Goal: Navigation & Orientation: Find specific page/section

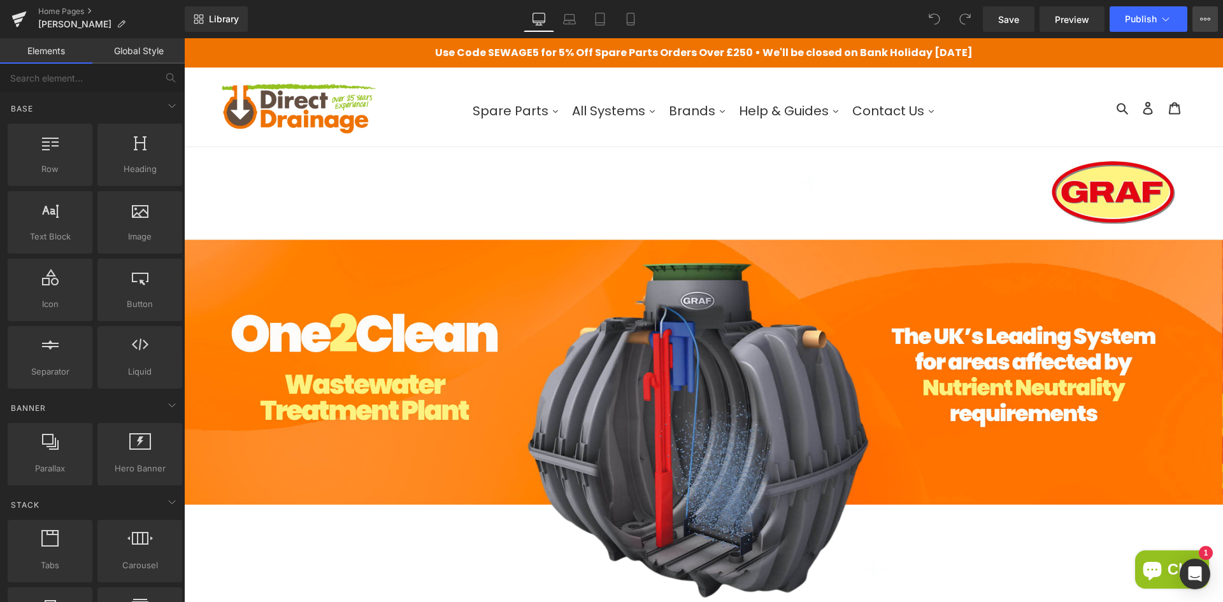
click at [1207, 17] on icon at bounding box center [1205, 19] width 10 height 10
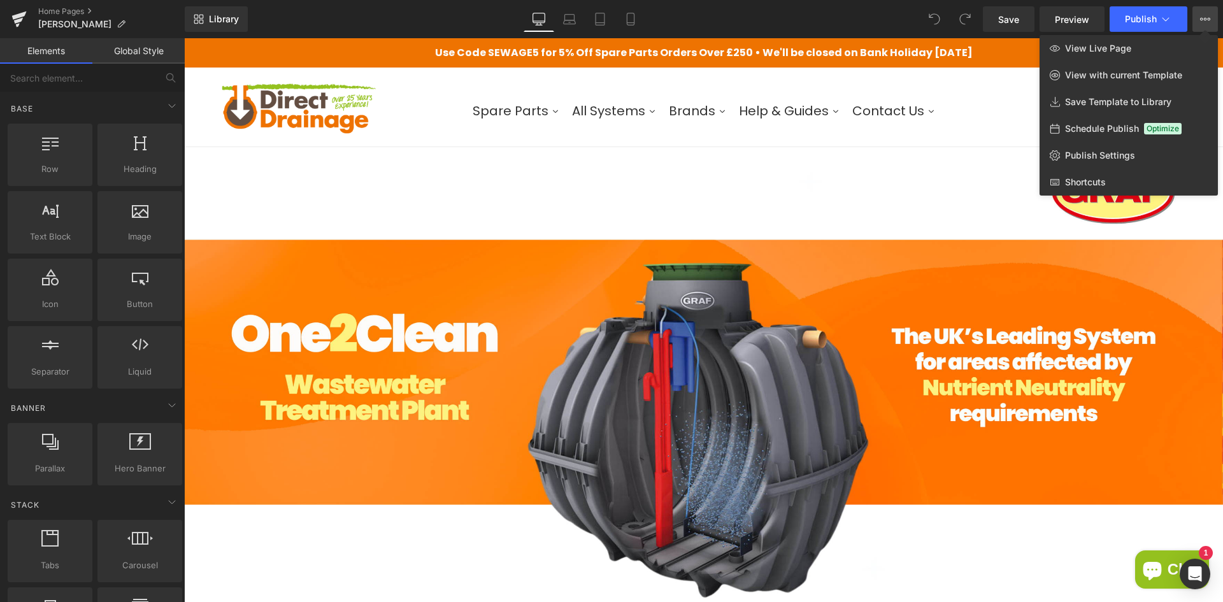
click at [953, 178] on div at bounding box center [703, 320] width 1039 height 564
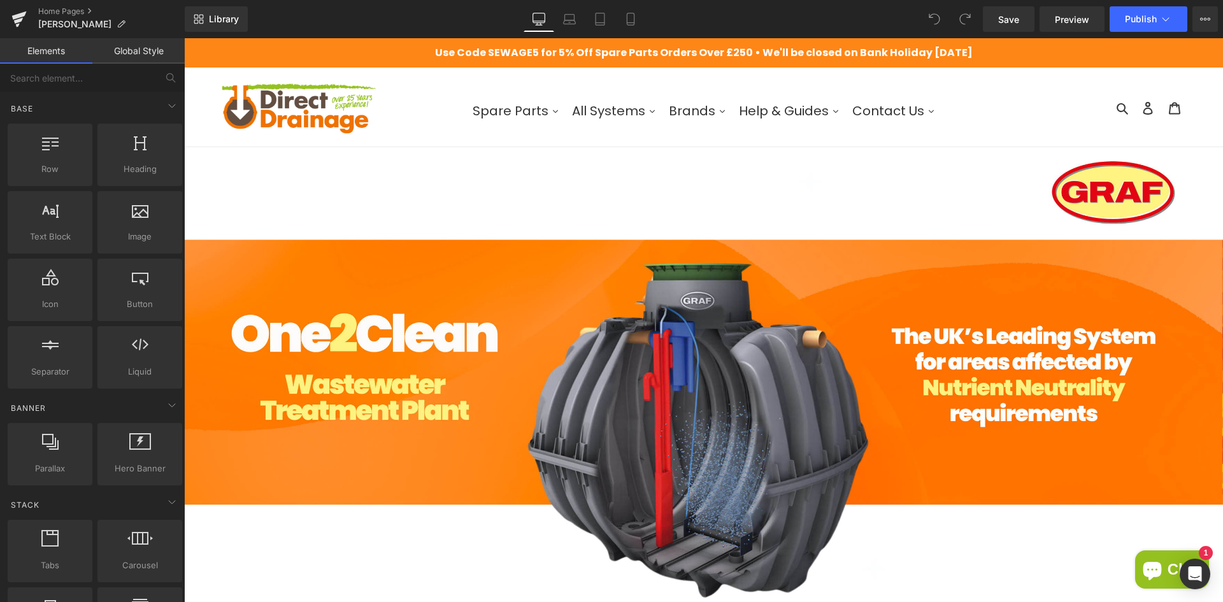
click at [995, 54] on p "Use Code SEWAGE5 for 5% Off Spare Parts Orders Over £250 • We'll be closed on B…" at bounding box center [703, 52] width 1039 height 29
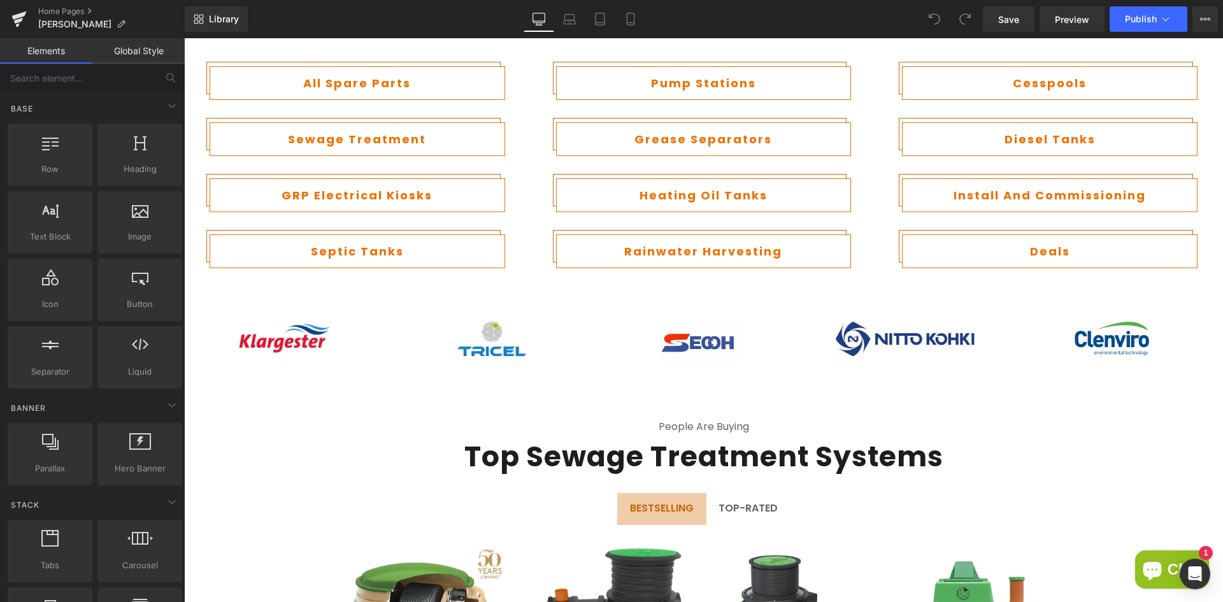
scroll to position [956, 0]
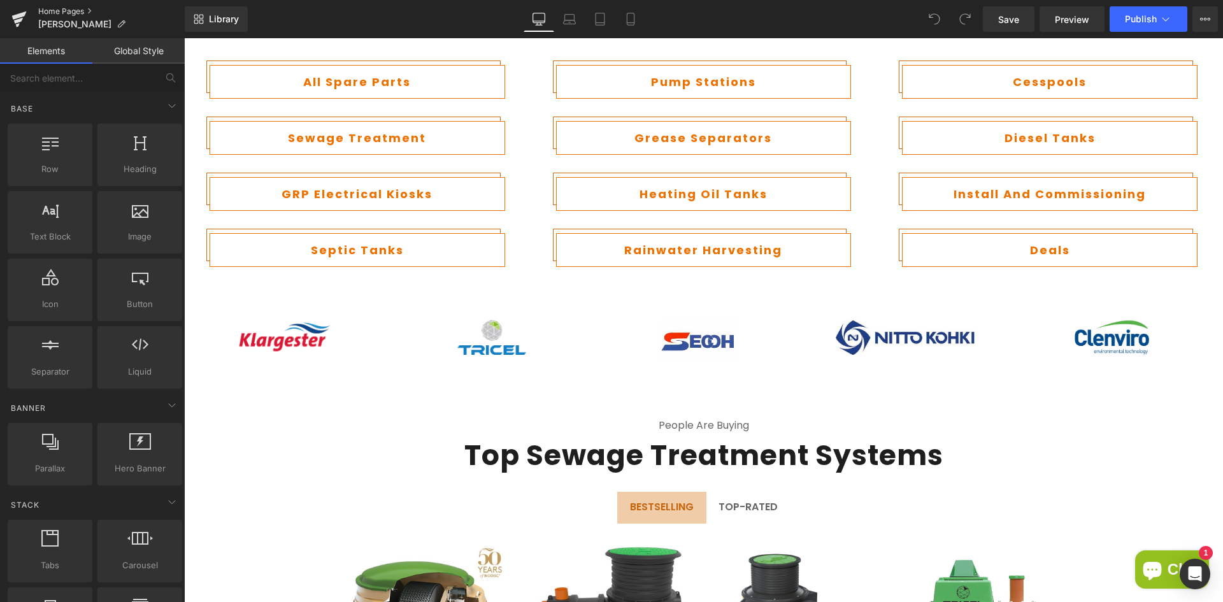
click at [68, 11] on link "Home Pages" at bounding box center [111, 11] width 147 height 10
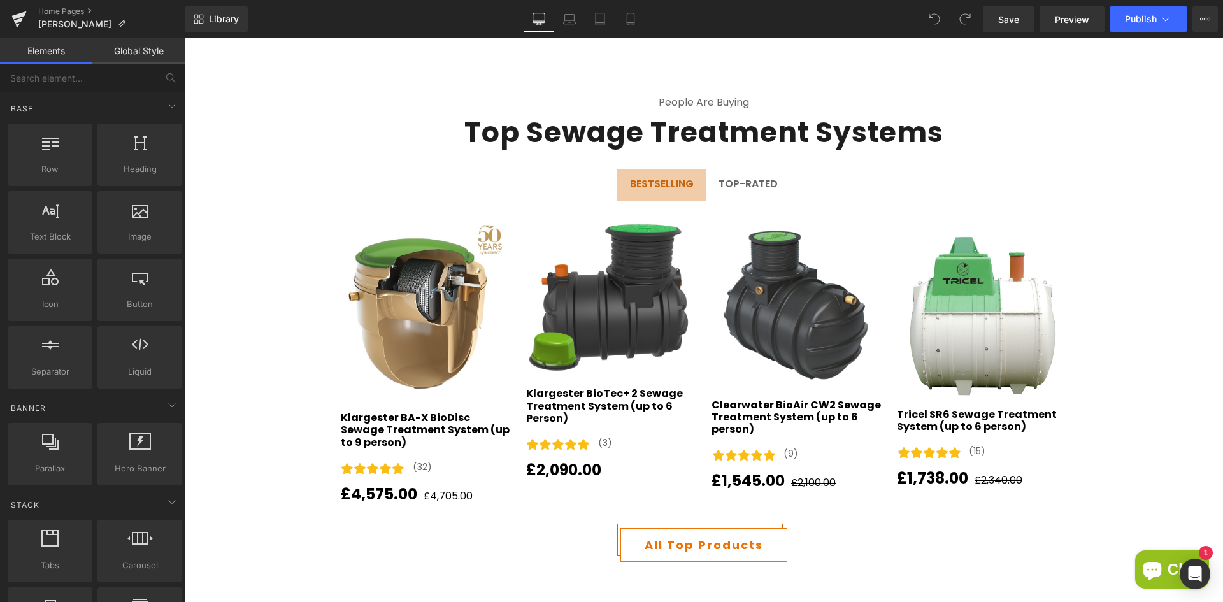
scroll to position [1274, 0]
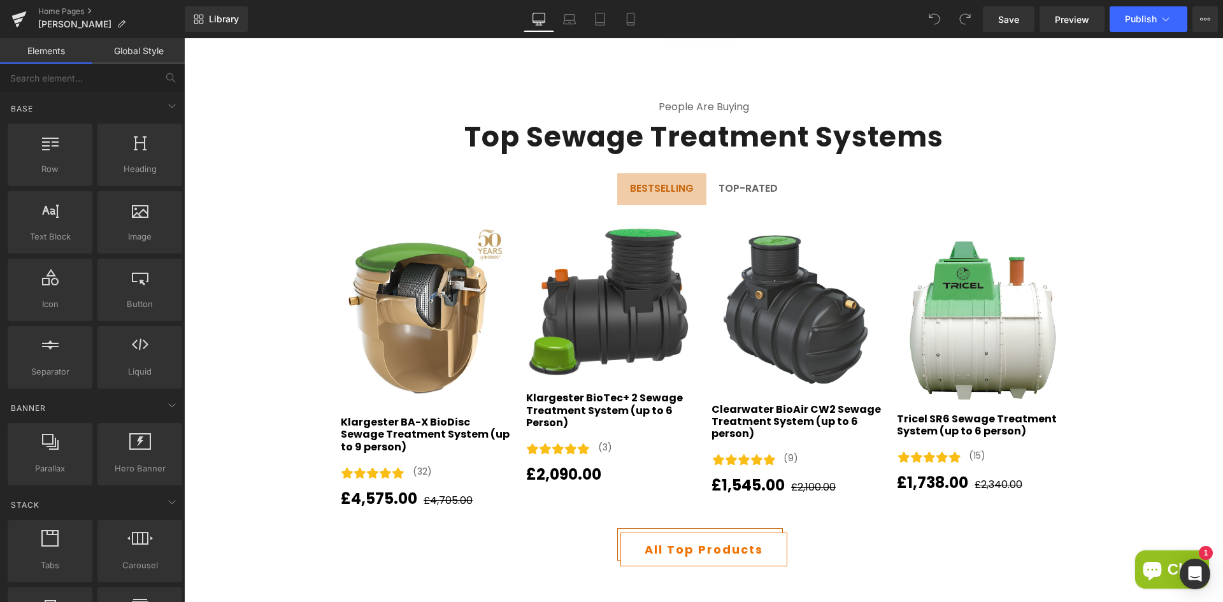
click at [756, 190] on div "Top-Rated" at bounding box center [748, 188] width 59 height 12
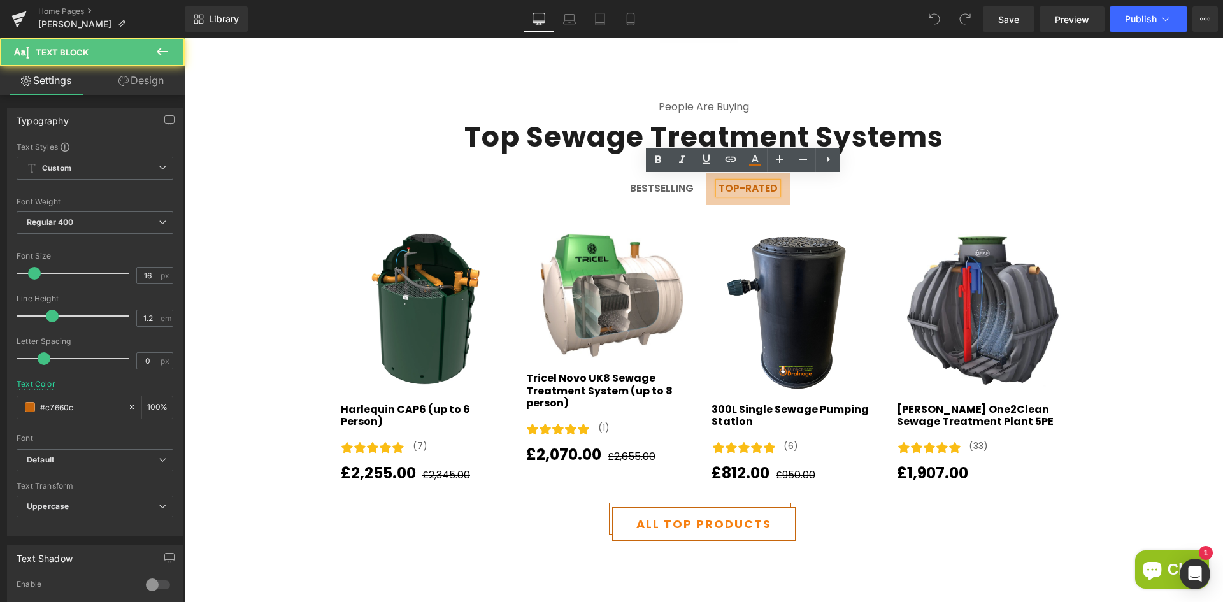
click at [580, 218] on div "Sale Off (P) Image Harlequin CAP6 (up to 6 Person) (P) Title Icon" at bounding box center [704, 351] width 739 height 267
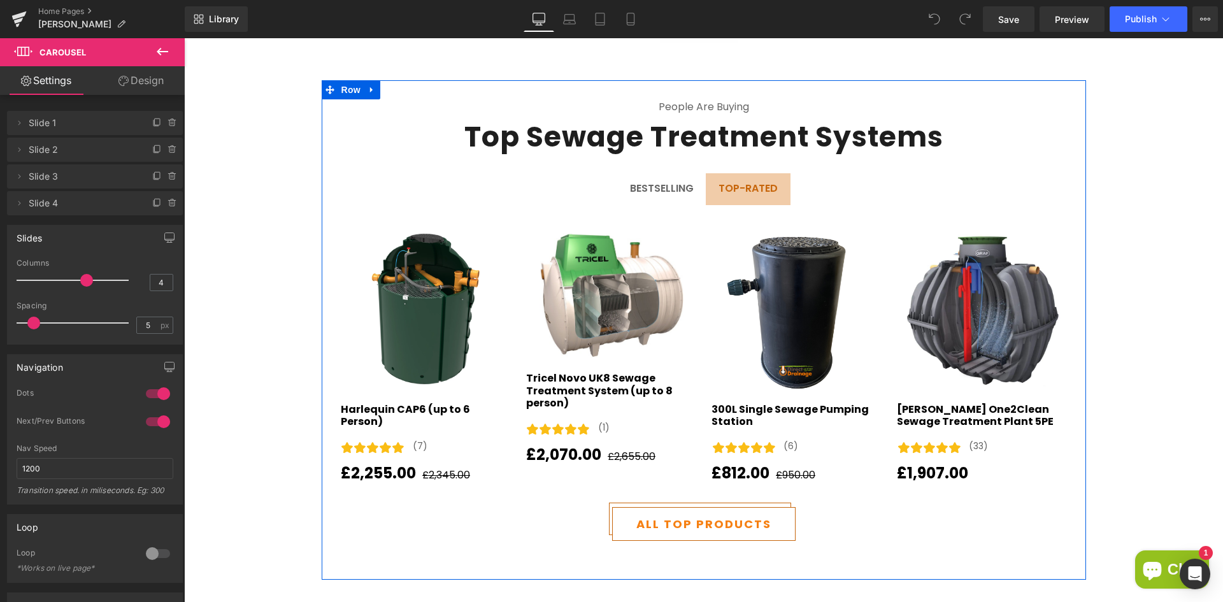
click at [646, 183] on div "BESTSELLING" at bounding box center [662, 188] width 64 height 12
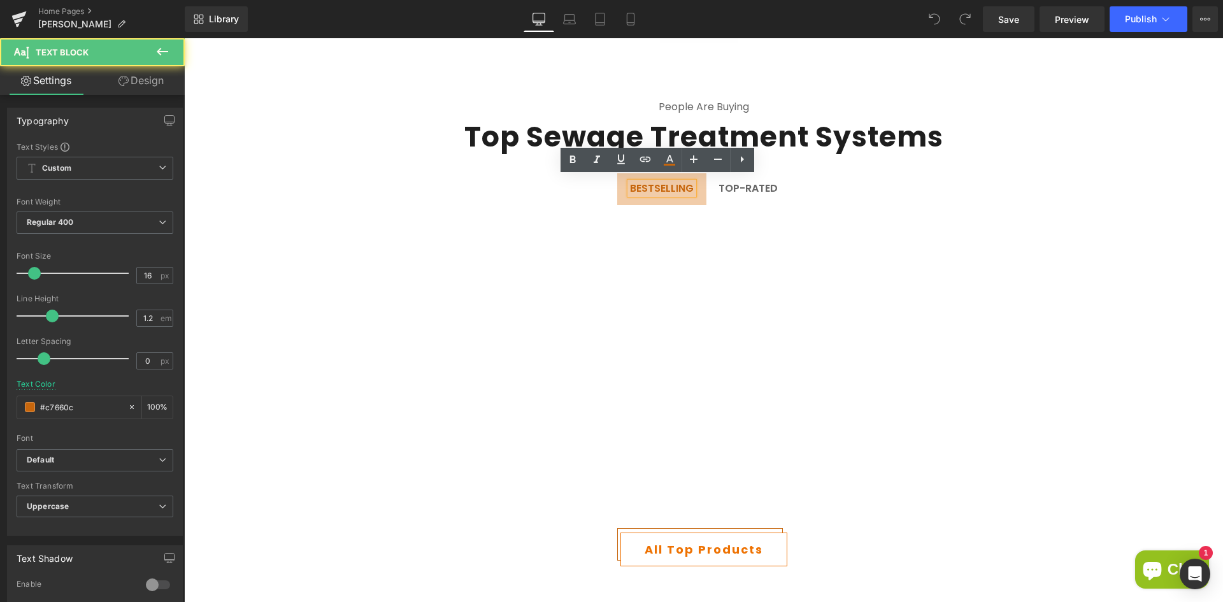
click at [730, 183] on div "Top-Rated" at bounding box center [748, 188] width 59 height 12
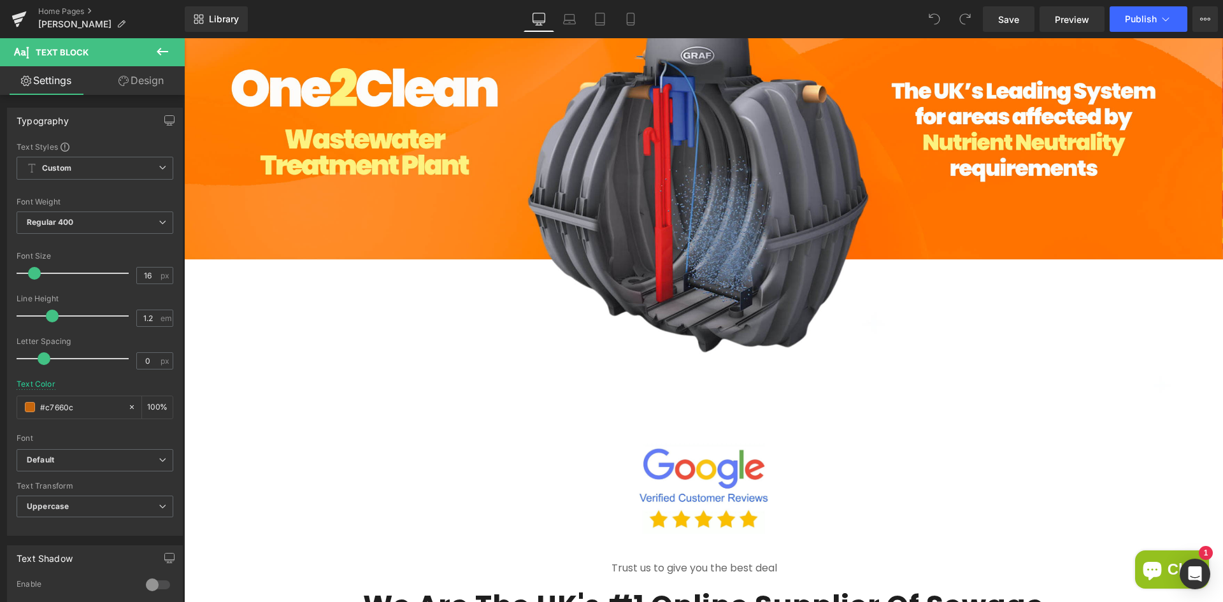
scroll to position [0, 0]
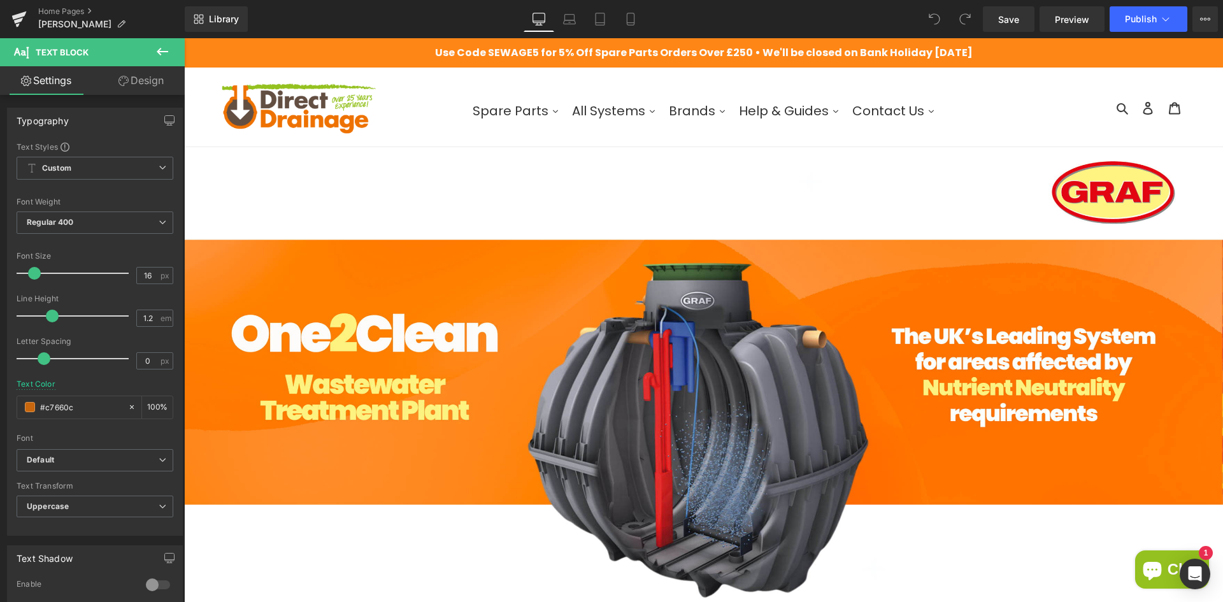
click at [801, 50] on p "Use Code SEWAGE5 for 5% Off Spare Parts Orders Over £250 • We'll be closed on B…" at bounding box center [703, 52] width 1039 height 29
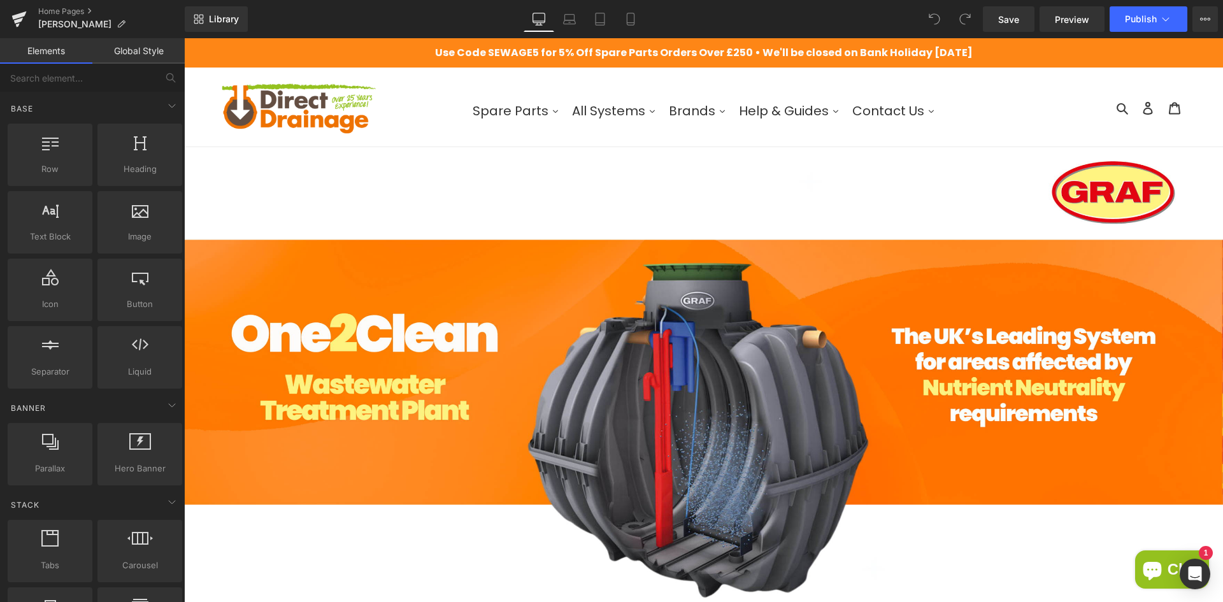
click at [357, 61] on p "Use Code SEWAGE5 for 5% Off Spare Parts Orders Over £250 • We'll be closed on B…" at bounding box center [703, 52] width 1039 height 29
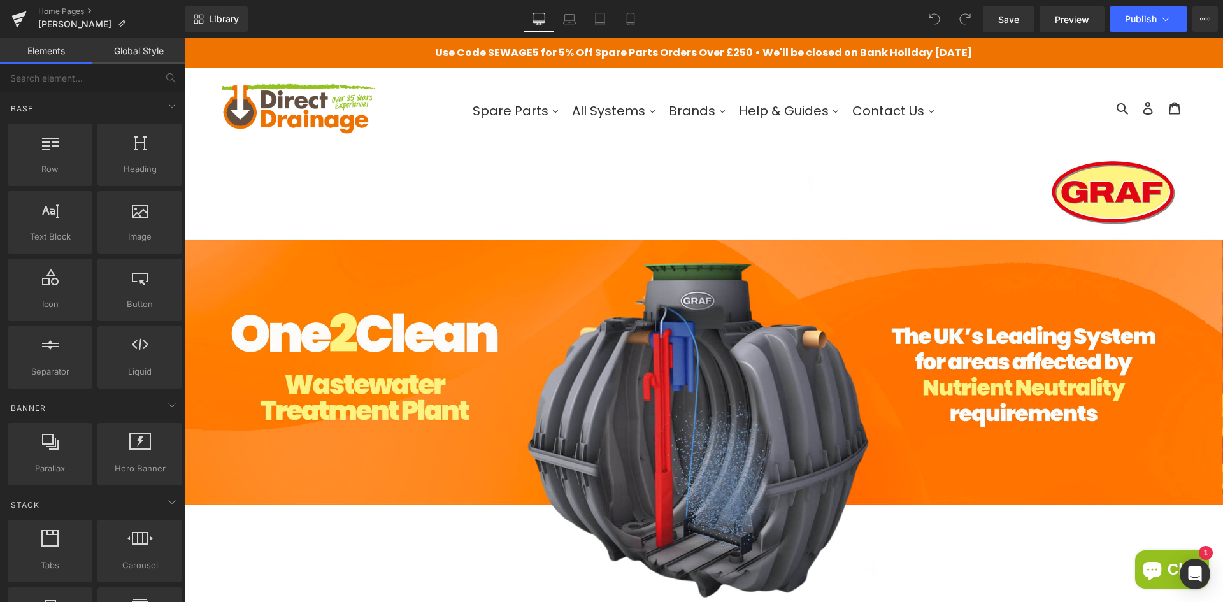
click at [339, 104] on img at bounding box center [298, 107] width 159 height 60
click span "Spare Parts"
click at [552, 112] on icon at bounding box center [556, 112] width 8 height 8
click at [650, 111] on icon at bounding box center [652, 111] width 5 height 3
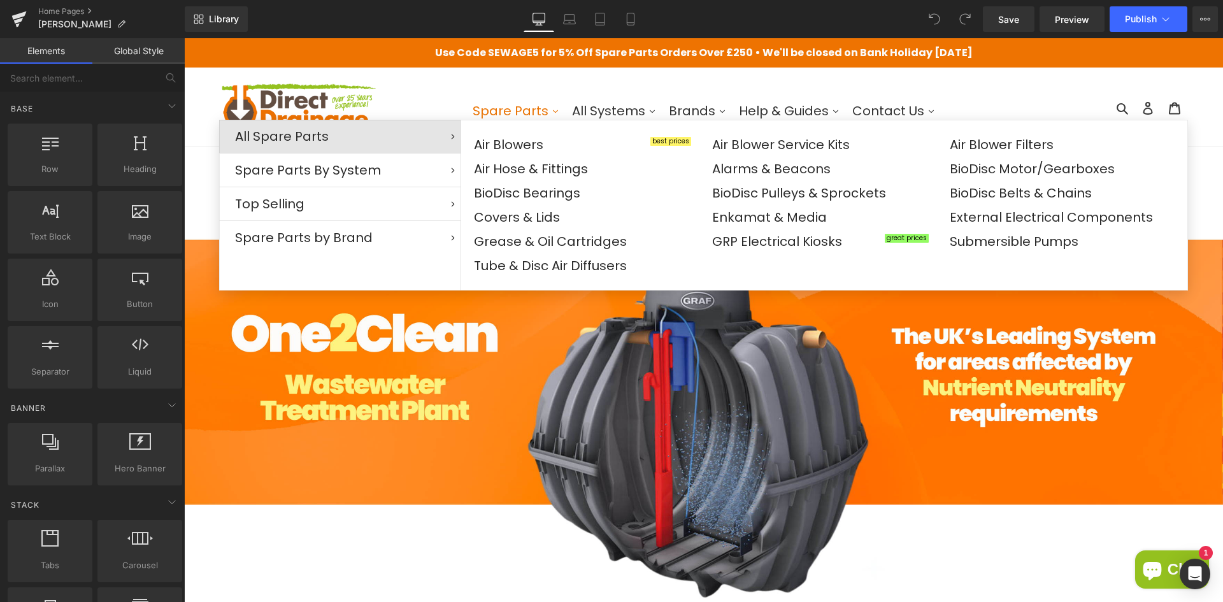
click at [522, 110] on span "Spare Parts" at bounding box center [511, 111] width 76 height 18
click at [1075, 16] on span "Preview" at bounding box center [1072, 19] width 34 height 13
click at [11, 16] on icon at bounding box center [18, 19] width 15 height 32
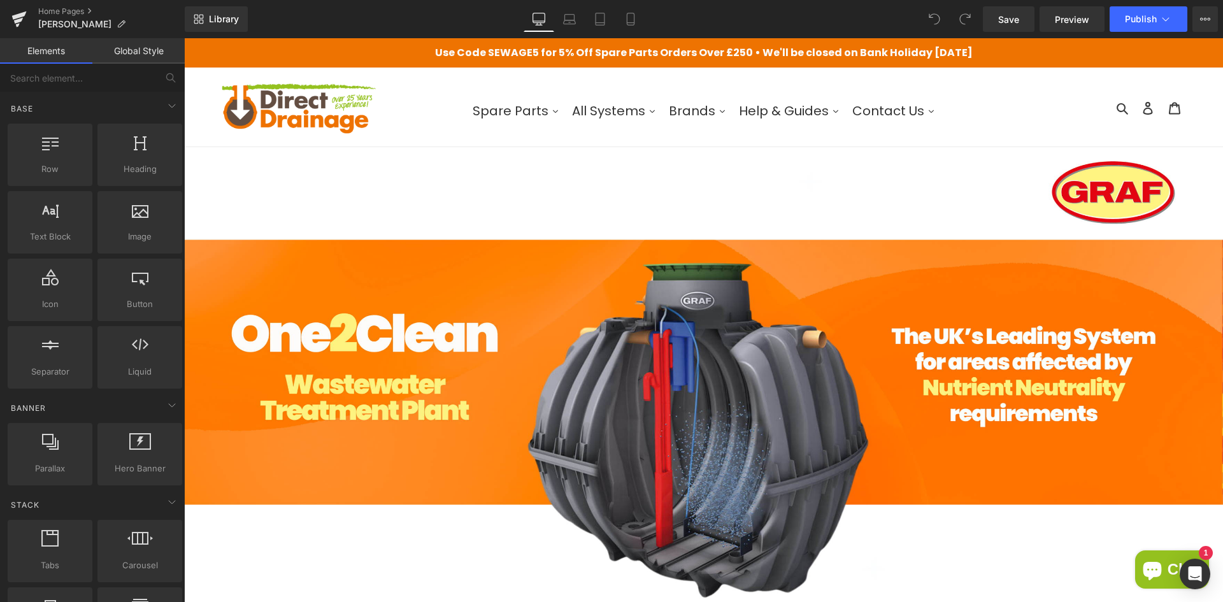
click at [127, 45] on link "Global Style" at bounding box center [138, 50] width 92 height 25
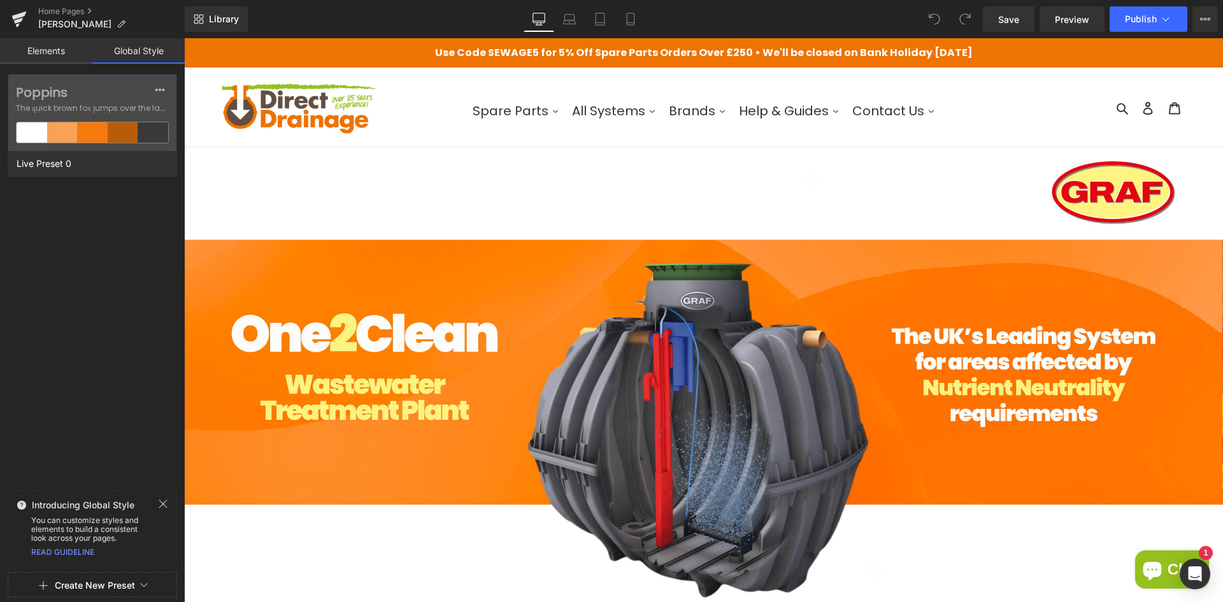
click at [53, 52] on link "Elements" at bounding box center [46, 50] width 92 height 25
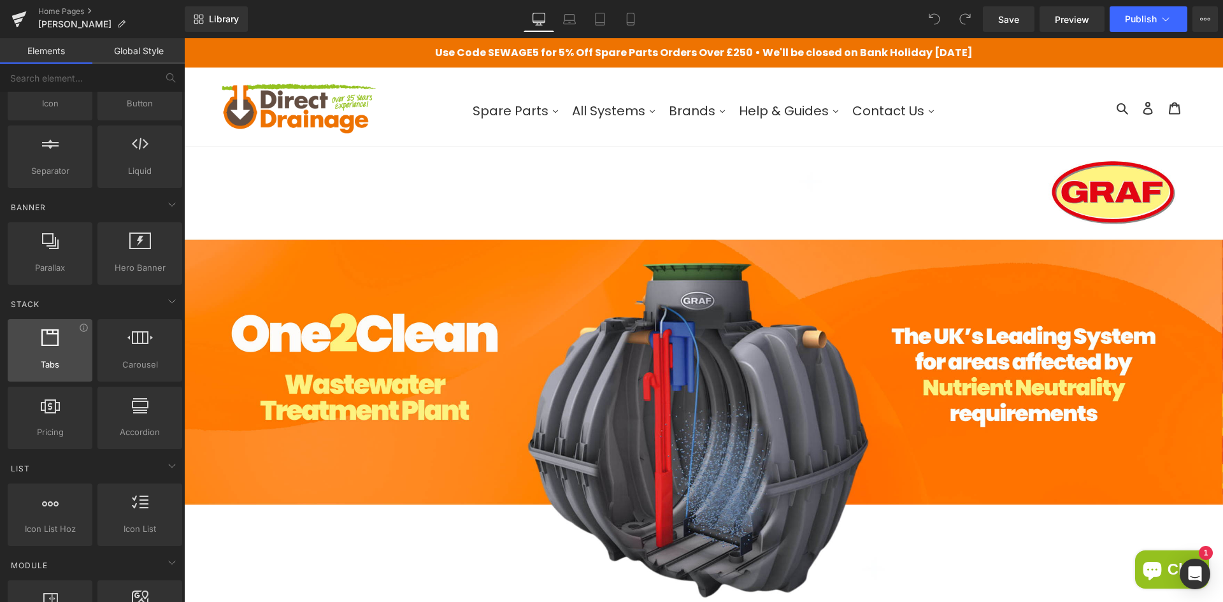
scroll to position [191, 0]
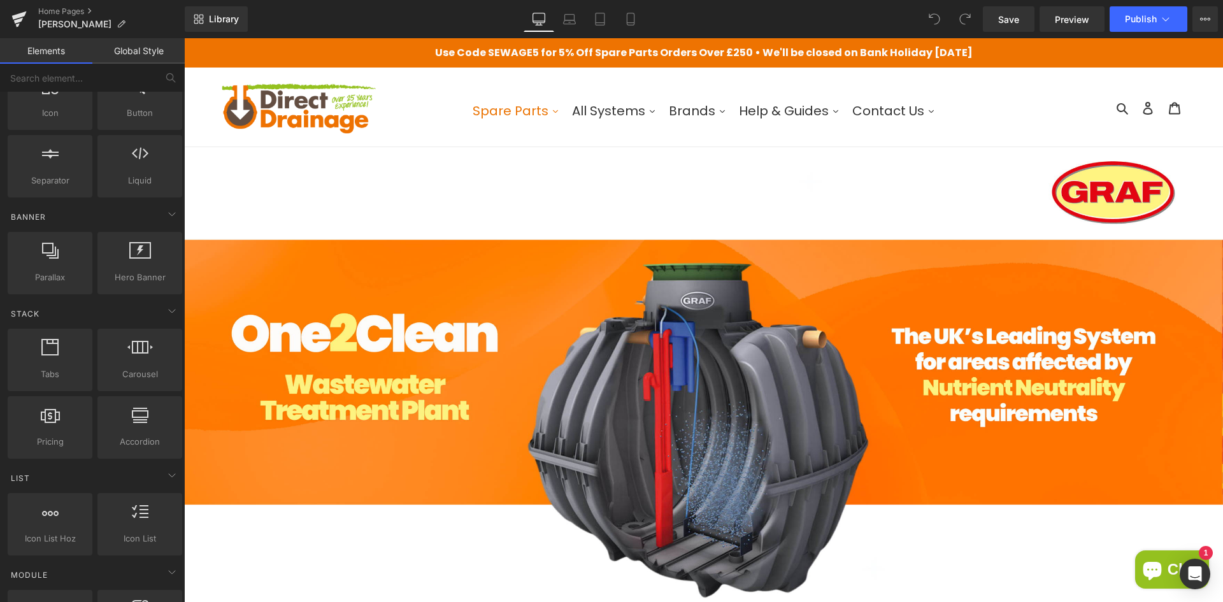
click at [554, 113] on icon at bounding box center [556, 112] width 8 height 8
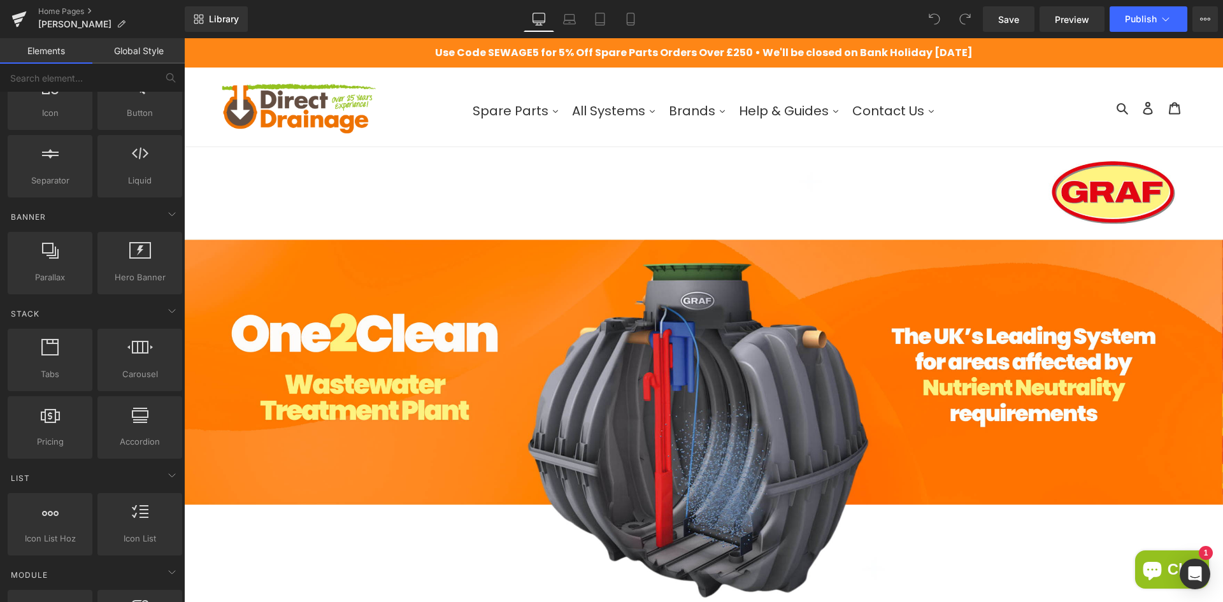
click at [462, 48] on p "Use Code SEWAGE5 for 5% Off Spare Parts Orders Over £250 • We'll be closed on B…" at bounding box center [703, 52] width 1039 height 29
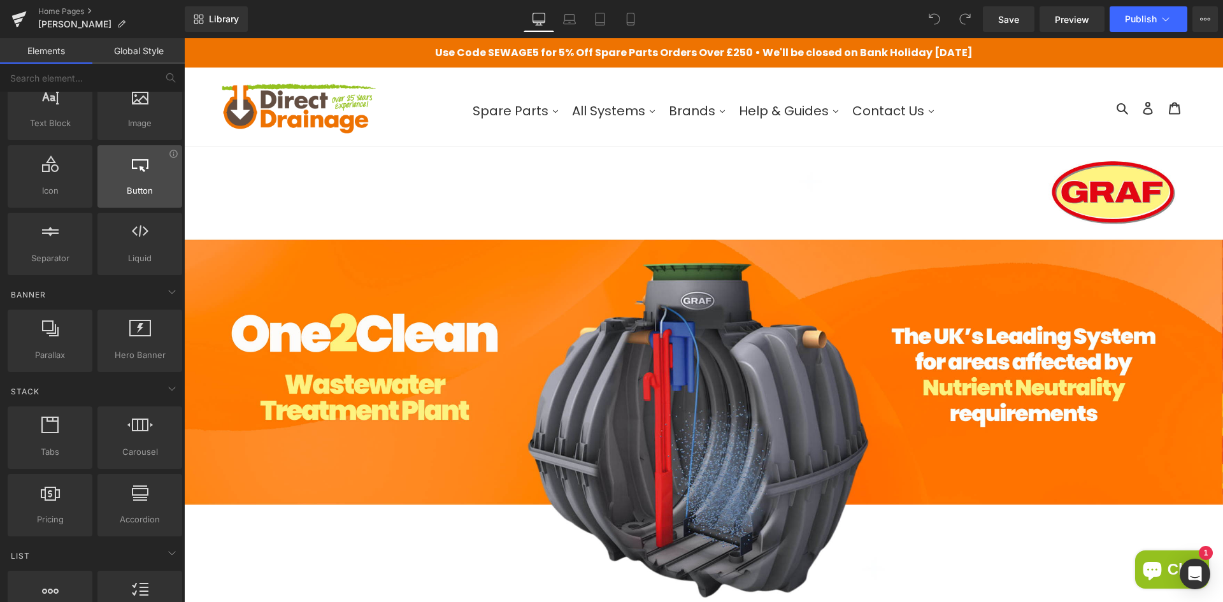
scroll to position [0, 0]
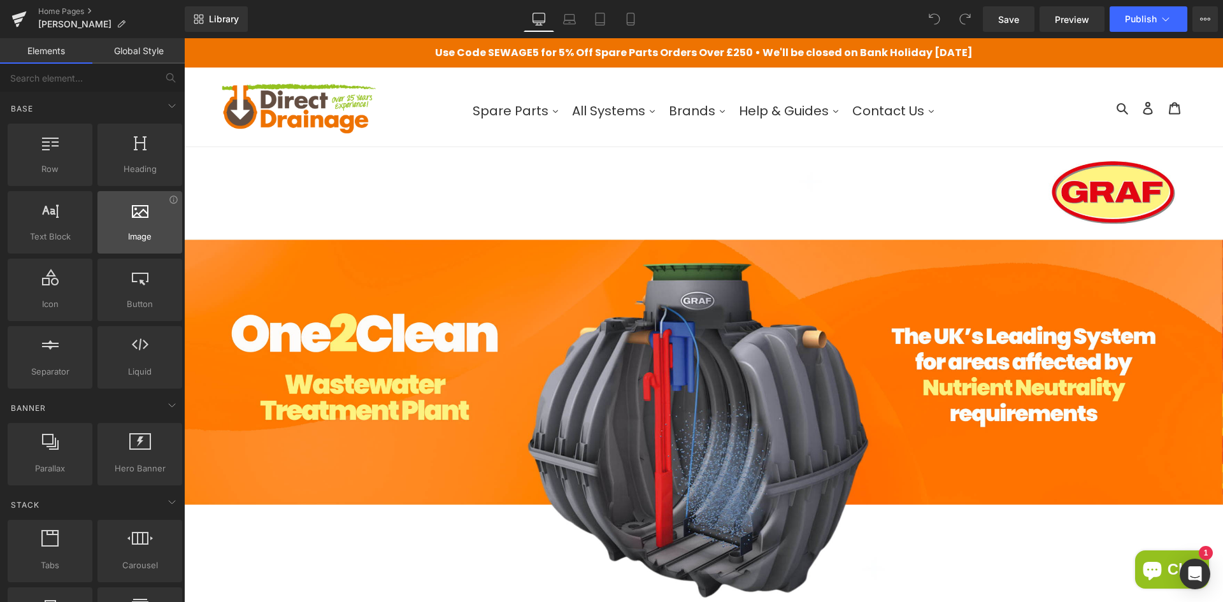
click at [141, 222] on div at bounding box center [139, 215] width 77 height 29
click at [18, 24] on icon at bounding box center [18, 19] width 15 height 32
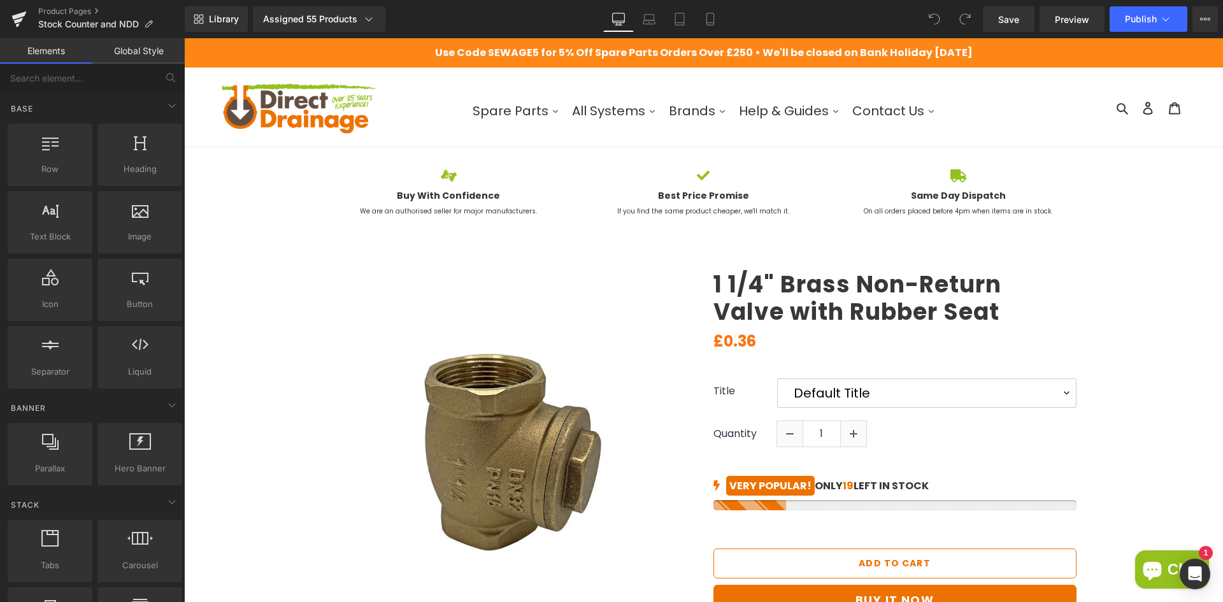
click at [1014, 59] on p "Use Code SEWAGE5 for 5% Off Spare Parts Orders Over £250 • We'll be closed on B…" at bounding box center [703, 52] width 1039 height 29
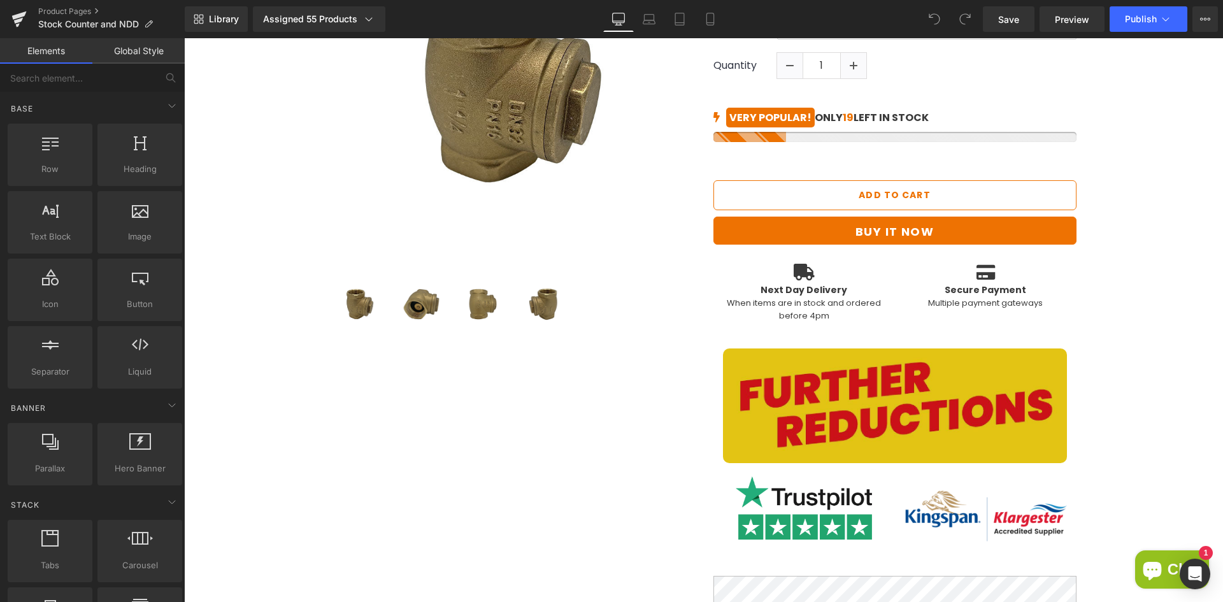
scroll to position [446, 0]
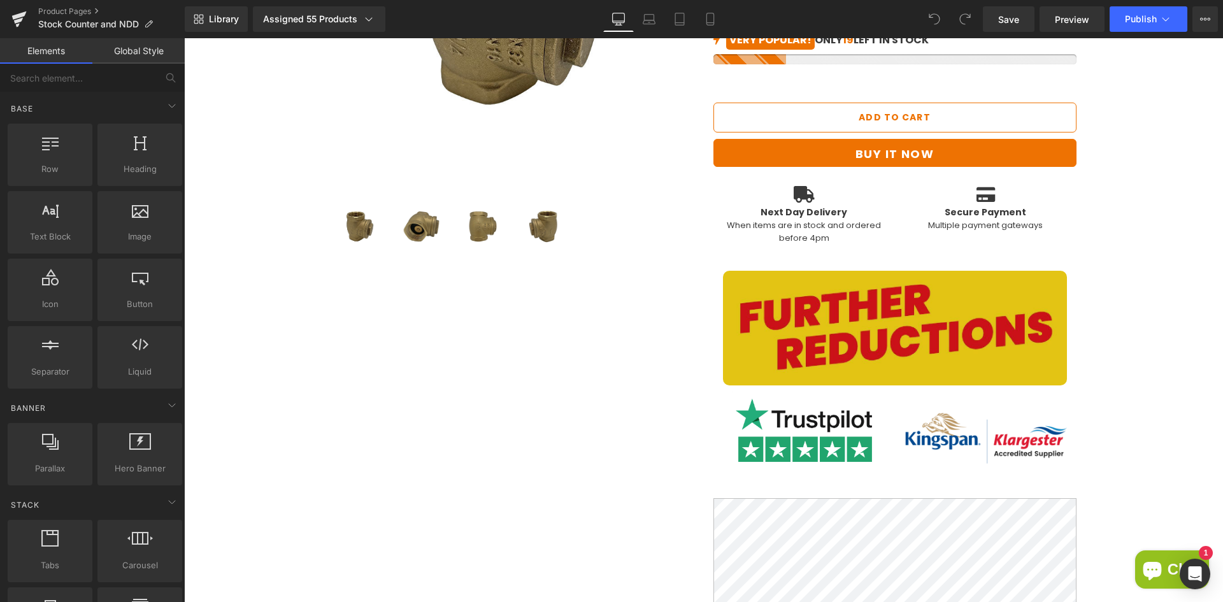
click at [770, 335] on img at bounding box center [895, 328] width 344 height 115
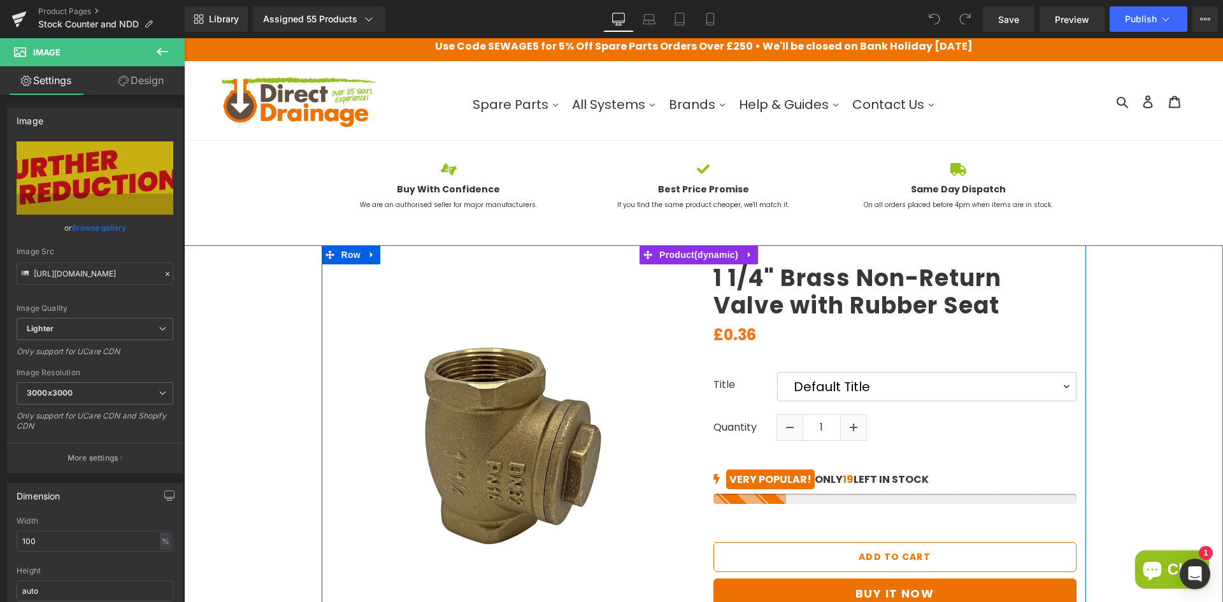
scroll to position [0, 0]
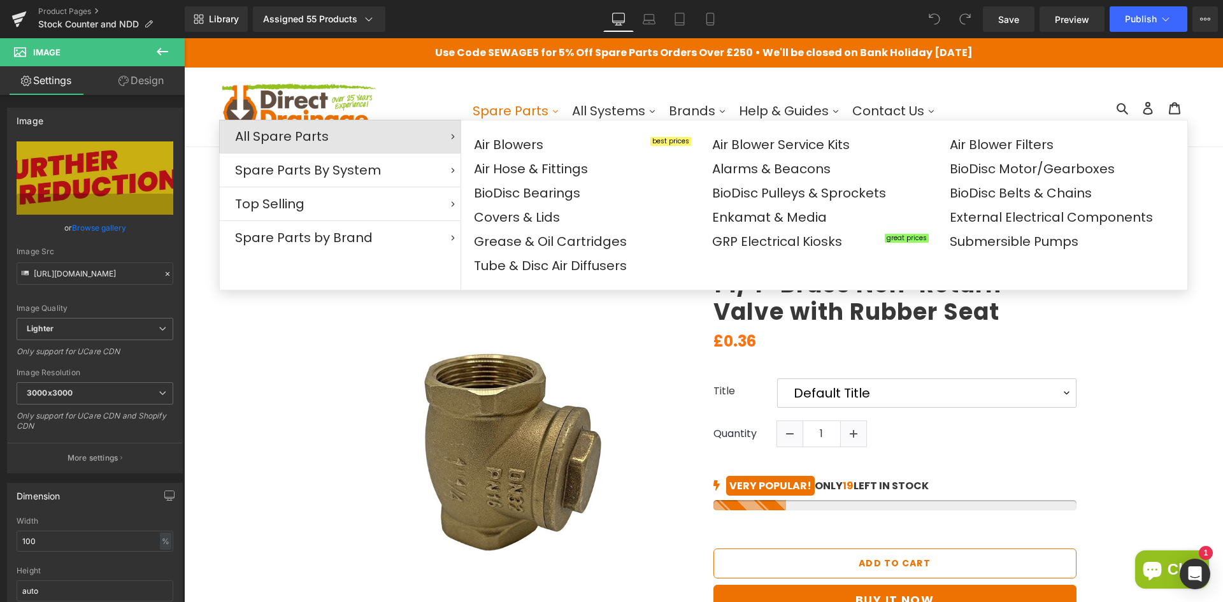
click at [336, 96] on img at bounding box center [298, 107] width 159 height 60
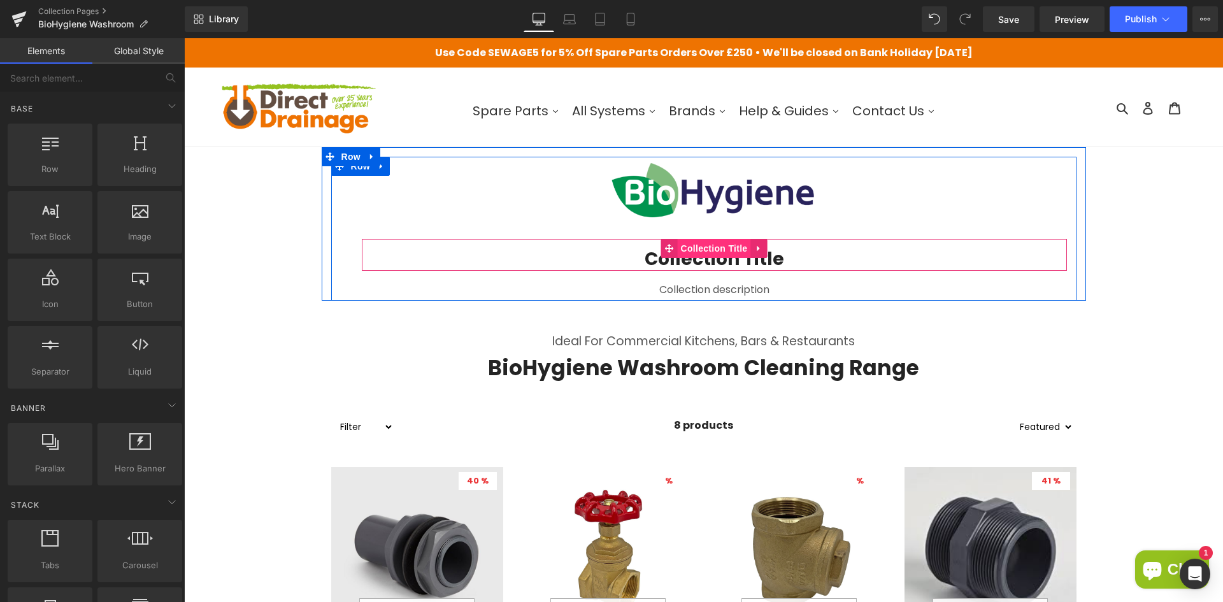
click at [689, 250] on span "Collection Title" at bounding box center [714, 248] width 73 height 19
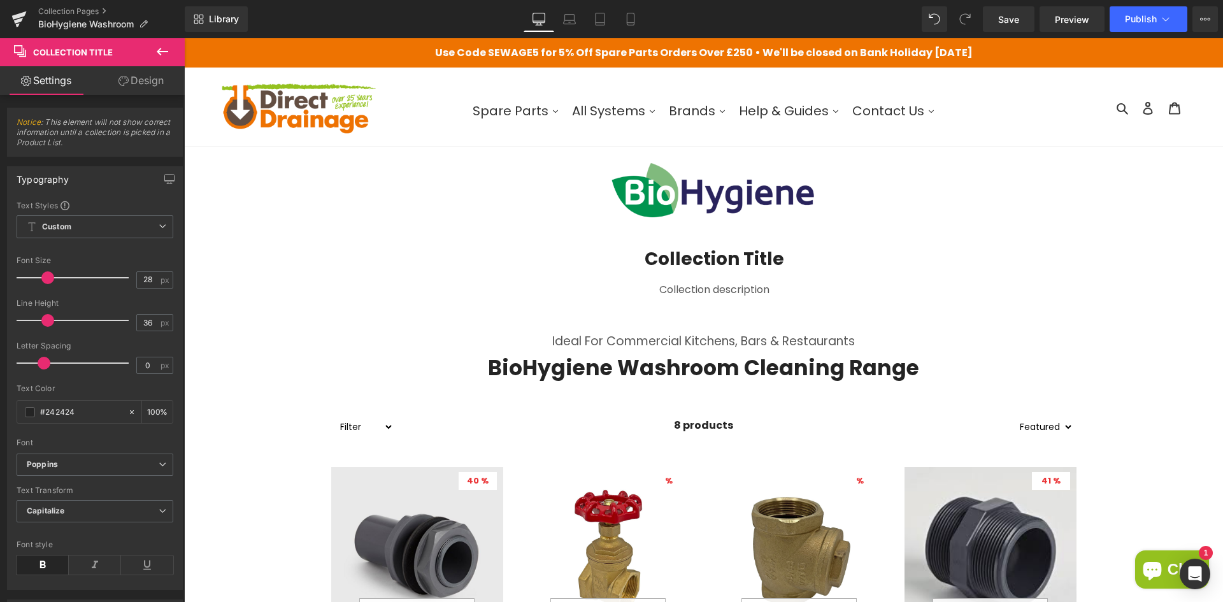
click at [159, 52] on icon at bounding box center [162, 52] width 11 height 8
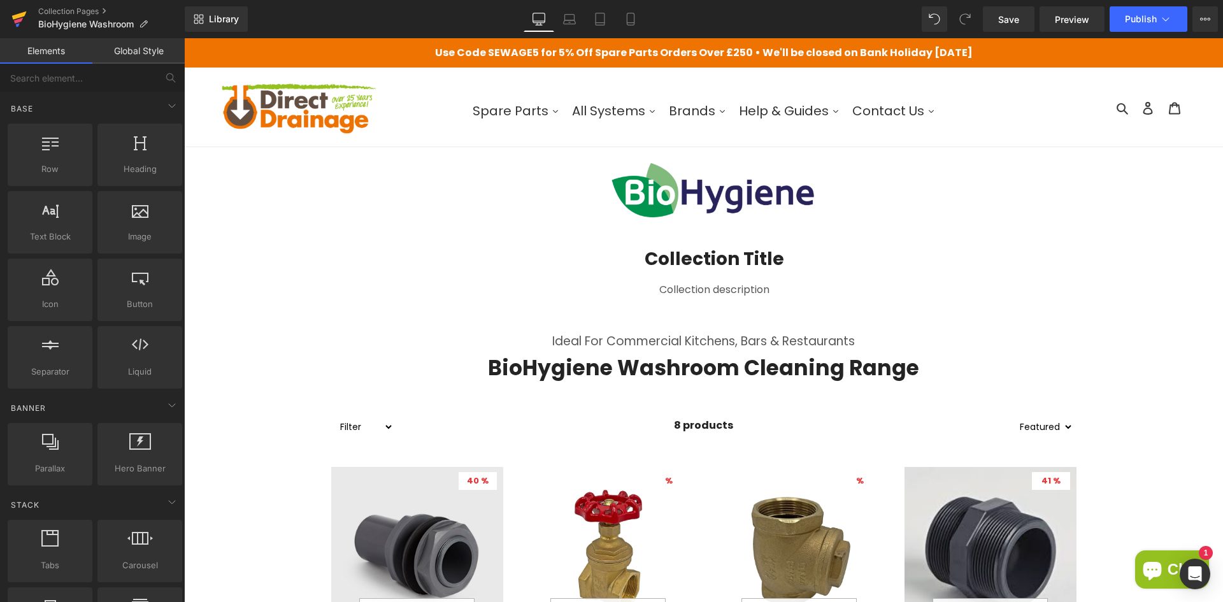
click at [13, 16] on icon at bounding box center [19, 15] width 15 height 8
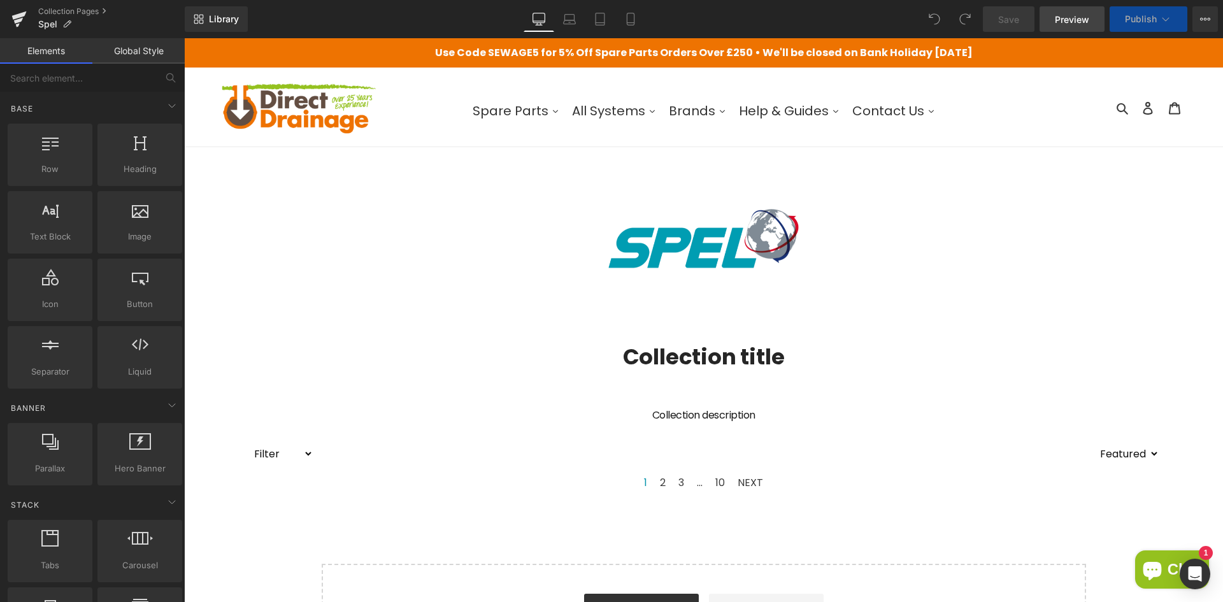
click at [1058, 24] on span "Preview" at bounding box center [1072, 19] width 34 height 13
